Goal: Navigation & Orientation: Go to known website

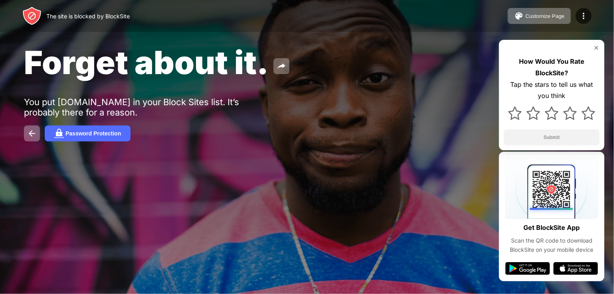
click at [596, 47] on img at bounding box center [596, 48] width 6 height 6
